Goal: Browse casually

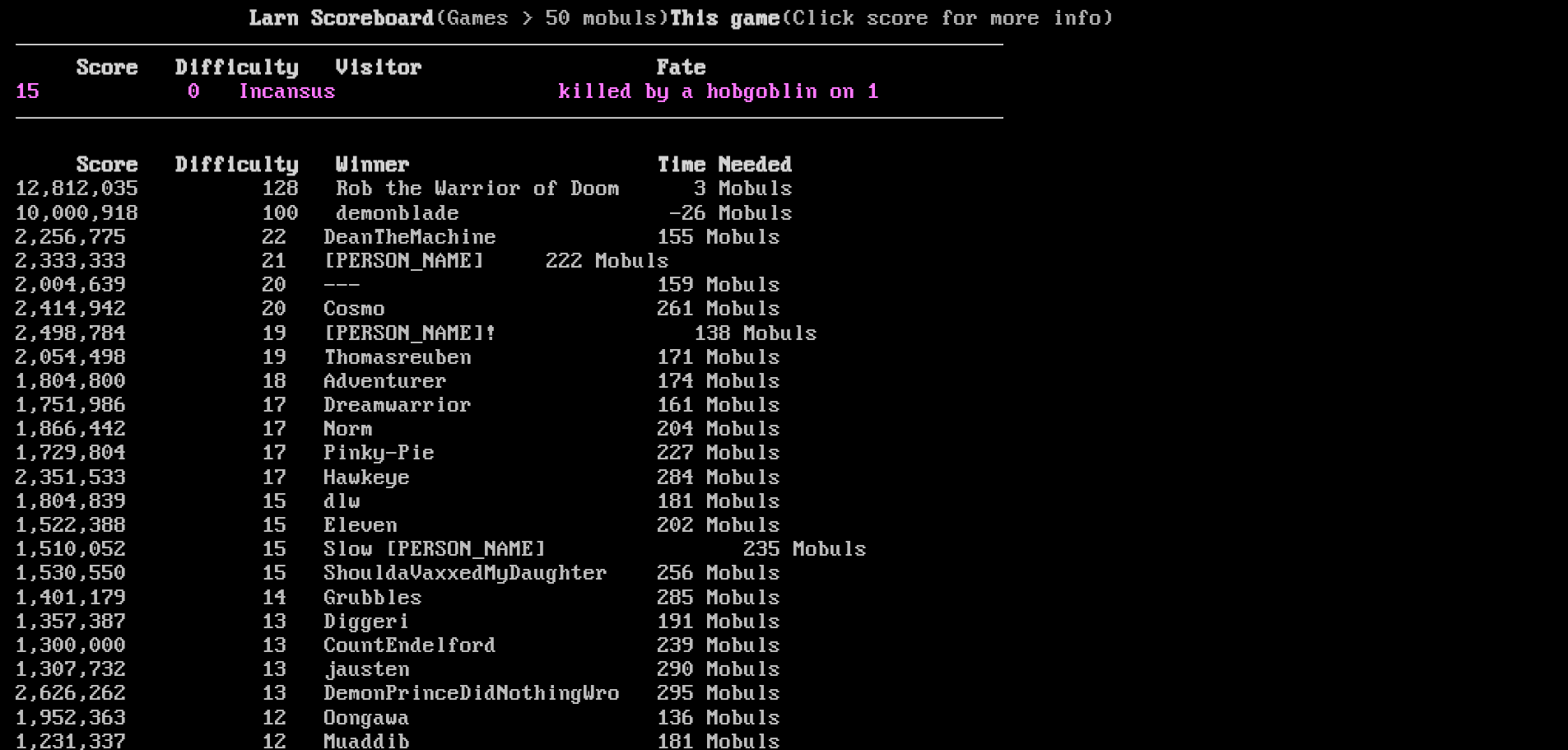
click at [499, 105] on link "15 0 Incansus killed by a hobgoblin on 1" at bounding box center [448, 93] width 865 height 25
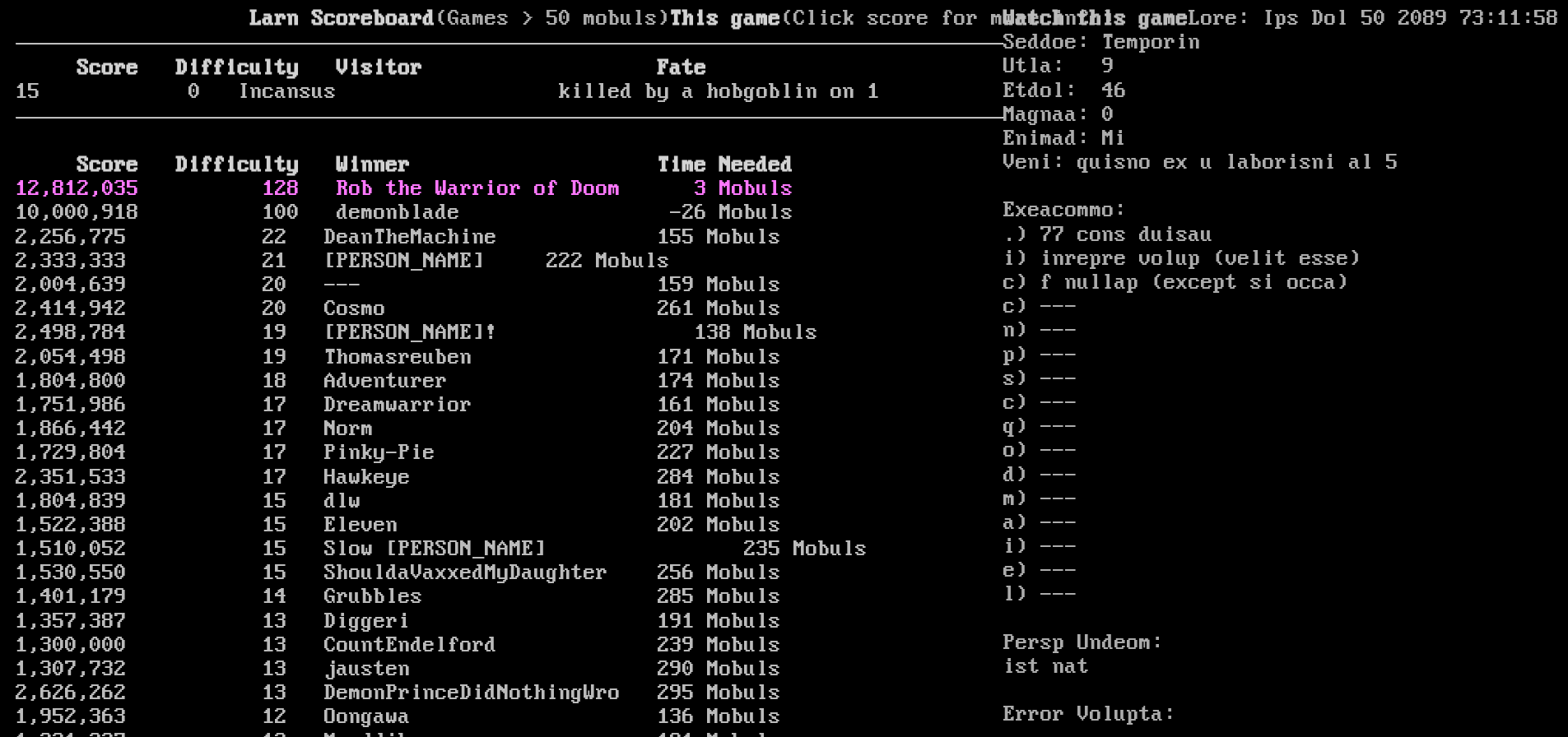
click at [434, 202] on link "12,812,035 128 Rob the Warrior of Doom 3 Mobuls" at bounding box center [405, 190] width 778 height 25
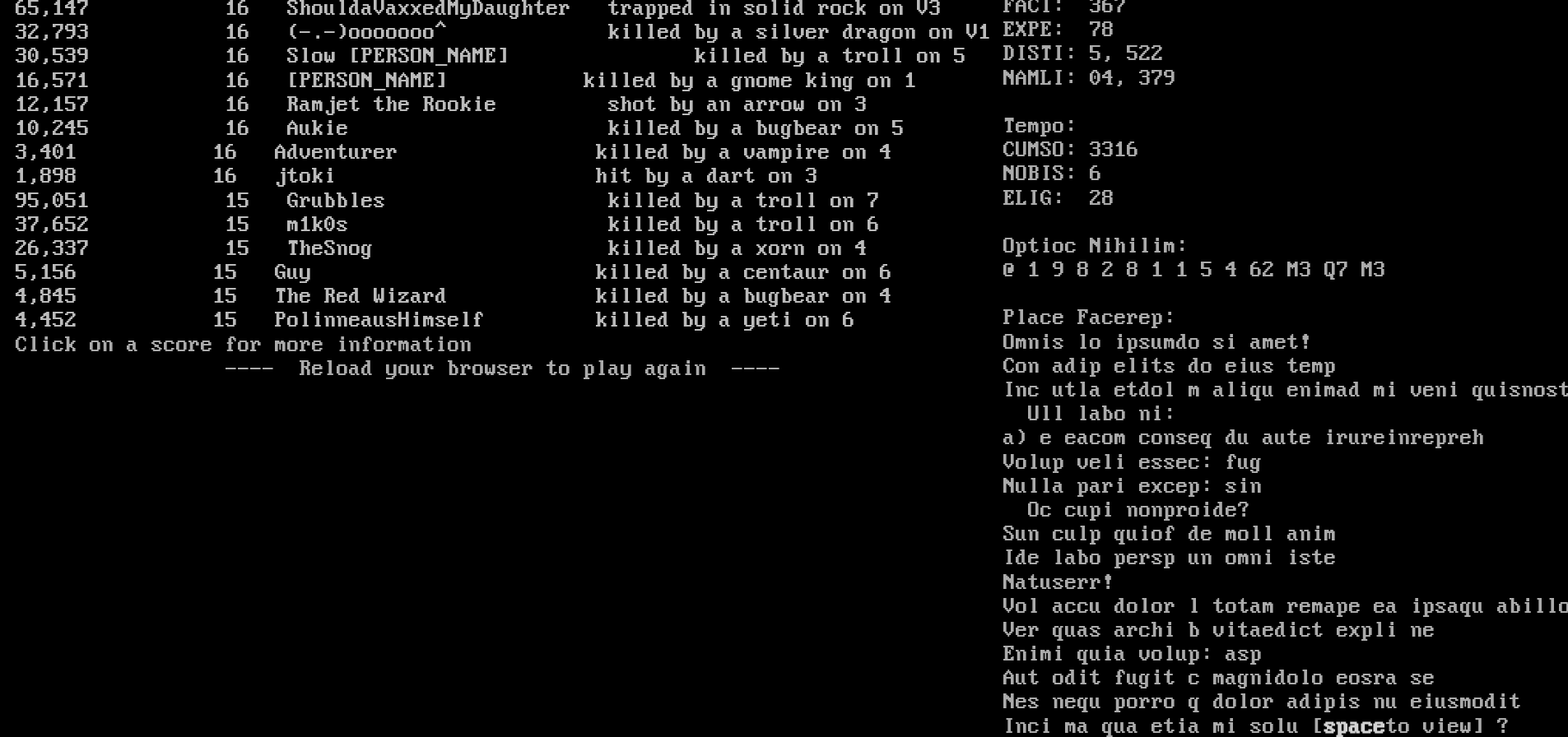
scroll to position [3477, 0]
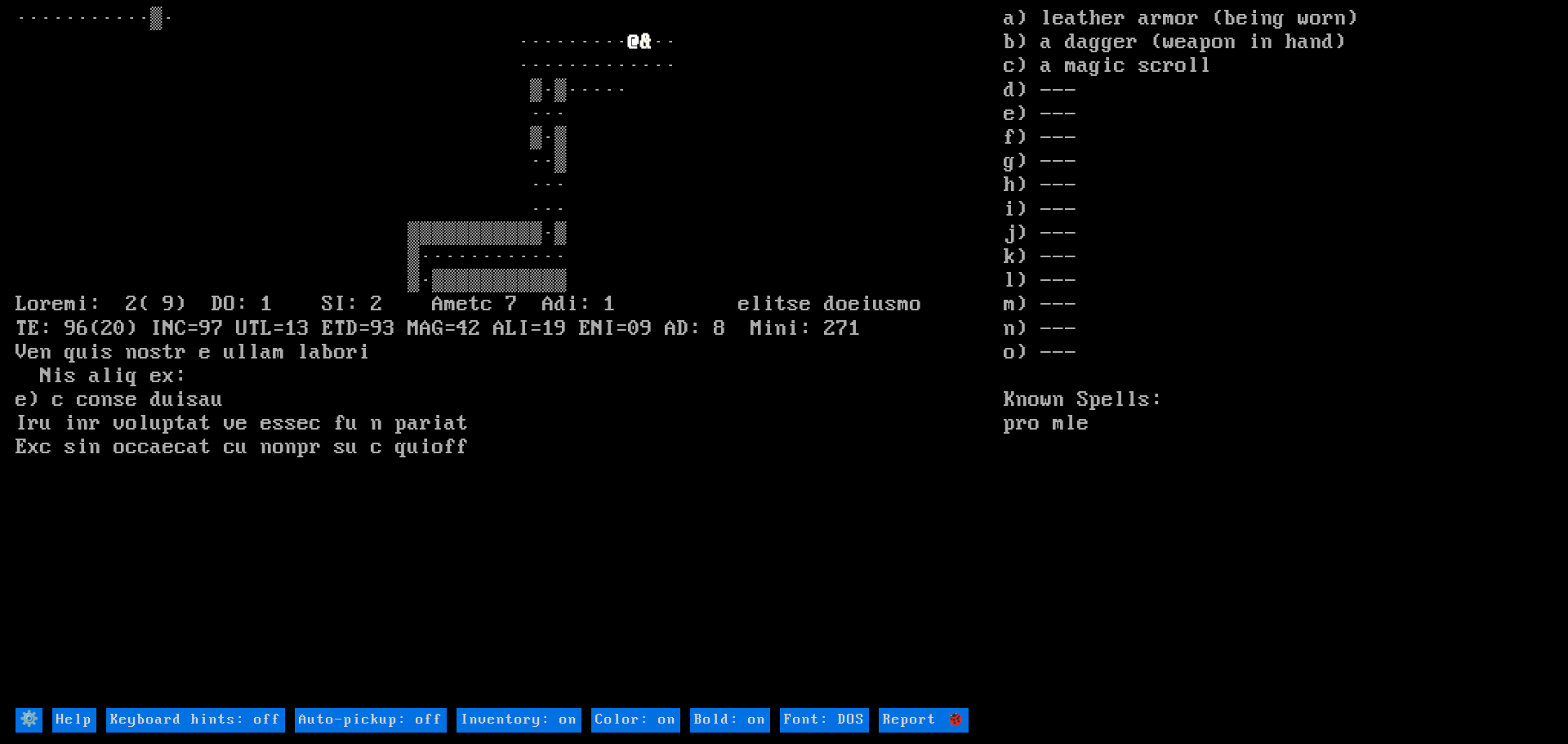
type off "Auto-pickup: on"
